Goal: Task Accomplishment & Management: Manage account settings

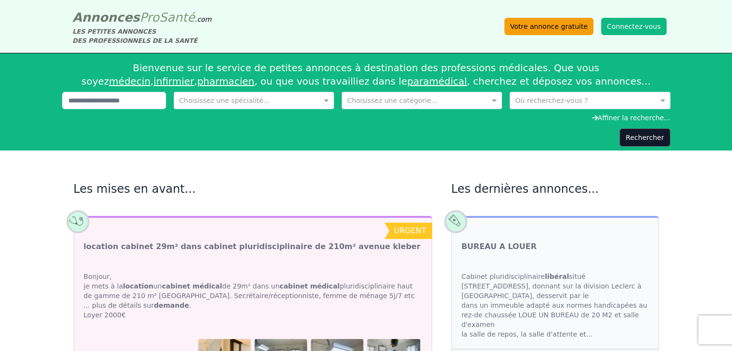
click at [572, 27] on link "Votre annonce gratuite" at bounding box center [548, 26] width 89 height 17
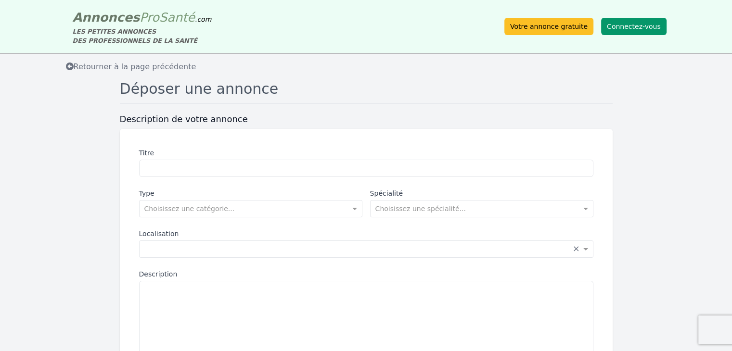
click at [633, 26] on button "Connectez-vous" at bounding box center [633, 26] width 65 height 17
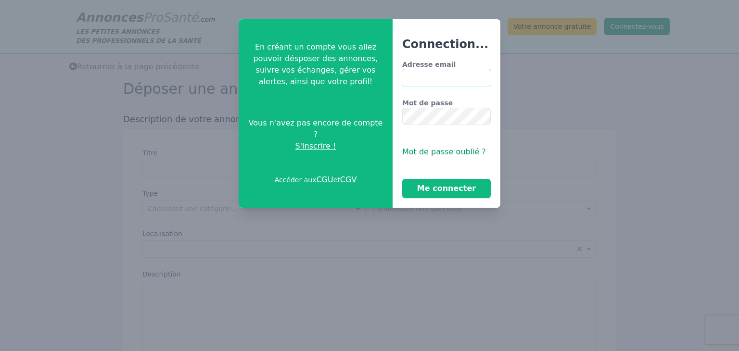
type input "**********"
click at [444, 187] on button "Me connecter" at bounding box center [446, 188] width 89 height 19
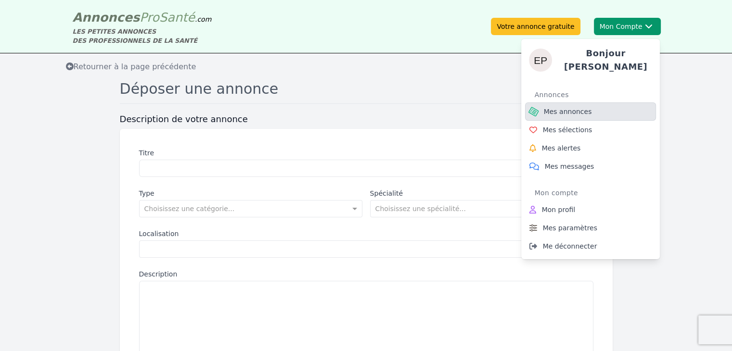
click at [558, 109] on span "Mes annonces" at bounding box center [568, 112] width 48 height 10
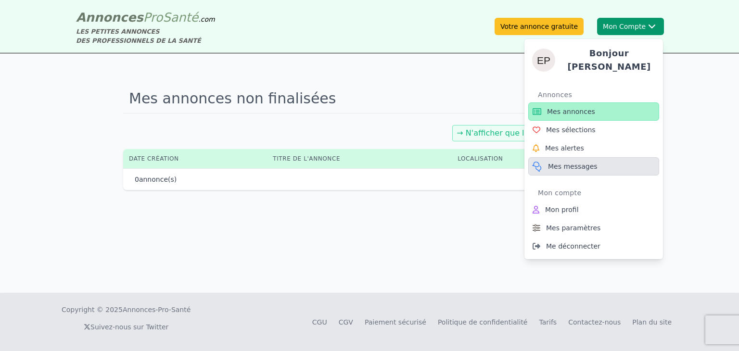
click at [578, 162] on span "Mes messages" at bounding box center [573, 167] width 50 height 10
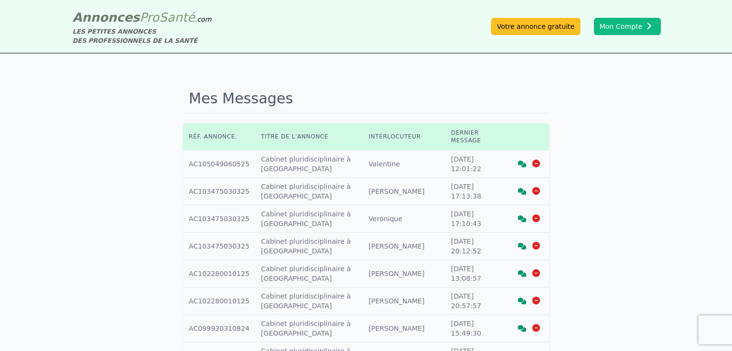
click at [680, 133] on div "Mes Messages Réf. annonce. Titre de l'annonce Interlocuteur Dernier message Réf…" at bounding box center [366, 326] width 732 height 546
click at [523, 161] on icon at bounding box center [522, 164] width 9 height 7
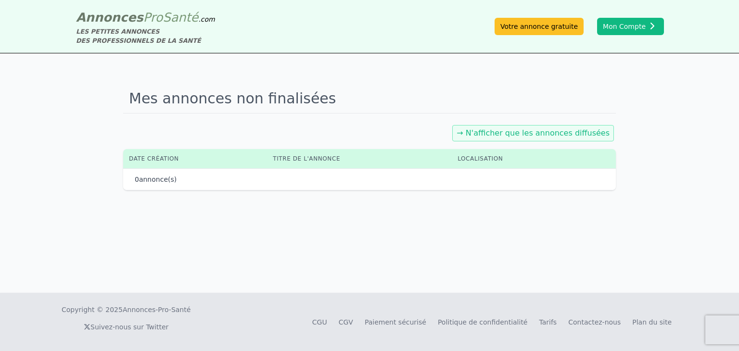
click at [598, 137] on link "→ N'afficher que les annonces diffusées" at bounding box center [533, 133] width 153 height 9
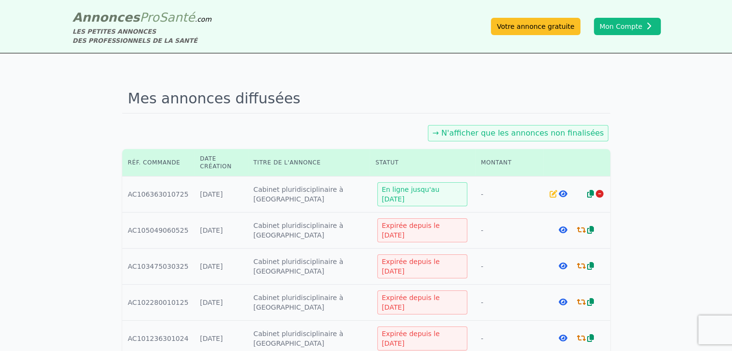
click at [551, 194] on icon at bounding box center [554, 194] width 8 height 8
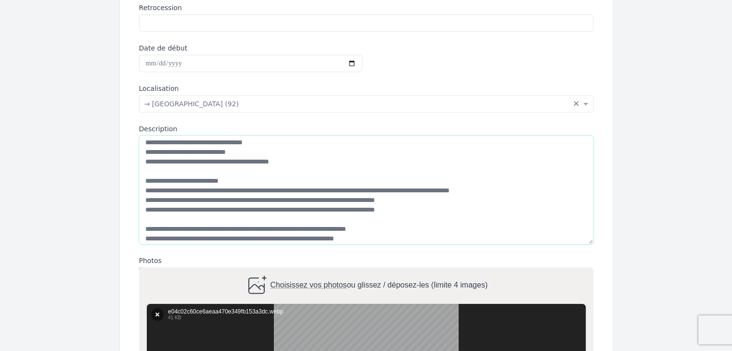
scroll to position [123, 0]
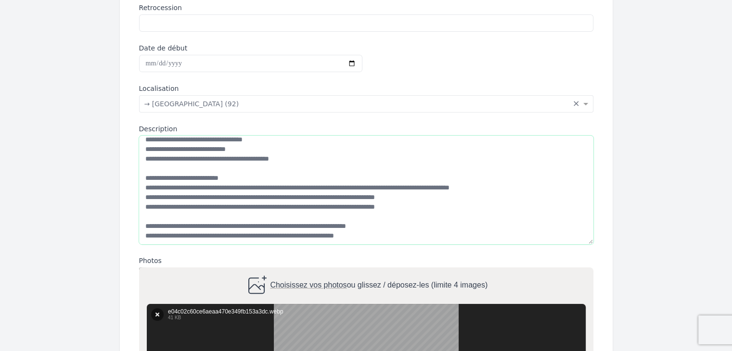
drag, startPoint x: 472, startPoint y: 185, endPoint x: 393, endPoint y: 185, distance: 78.5
click at [393, 185] on textarea "Description" at bounding box center [366, 190] width 454 height 109
click at [390, 196] on textarea "Description" at bounding box center [366, 190] width 454 height 109
paste textarea "**********"
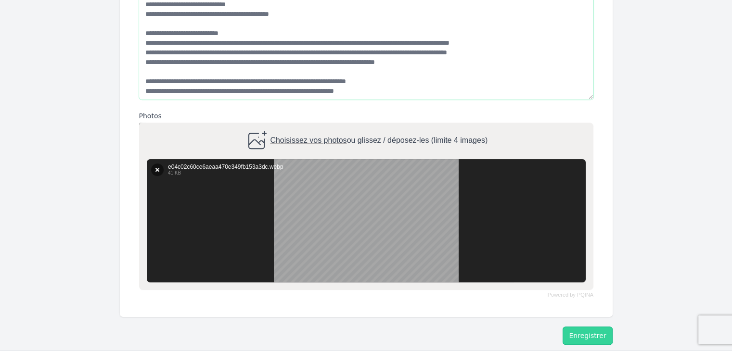
scroll to position [407, 0]
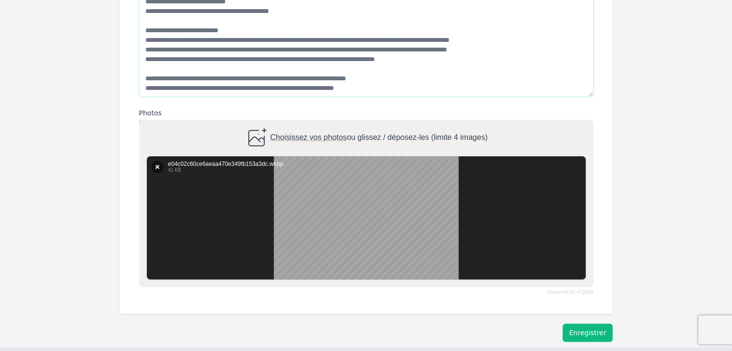
type textarea "**********"
click at [594, 334] on button "Enregistrer" at bounding box center [588, 333] width 50 height 18
